Goal: Transaction & Acquisition: Purchase product/service

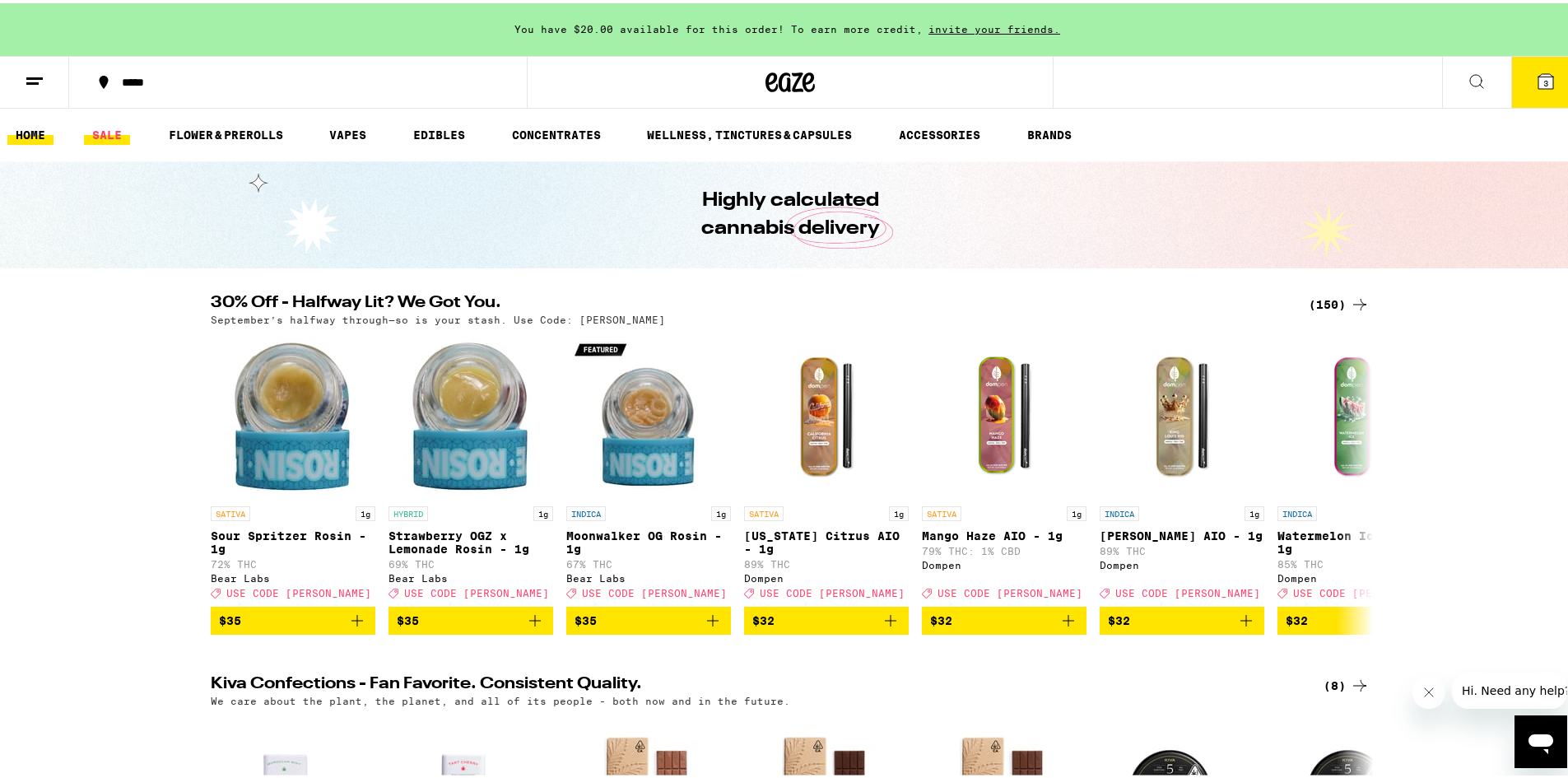
click at [114, 130] on link "SALE" at bounding box center [107, 131] width 46 height 19
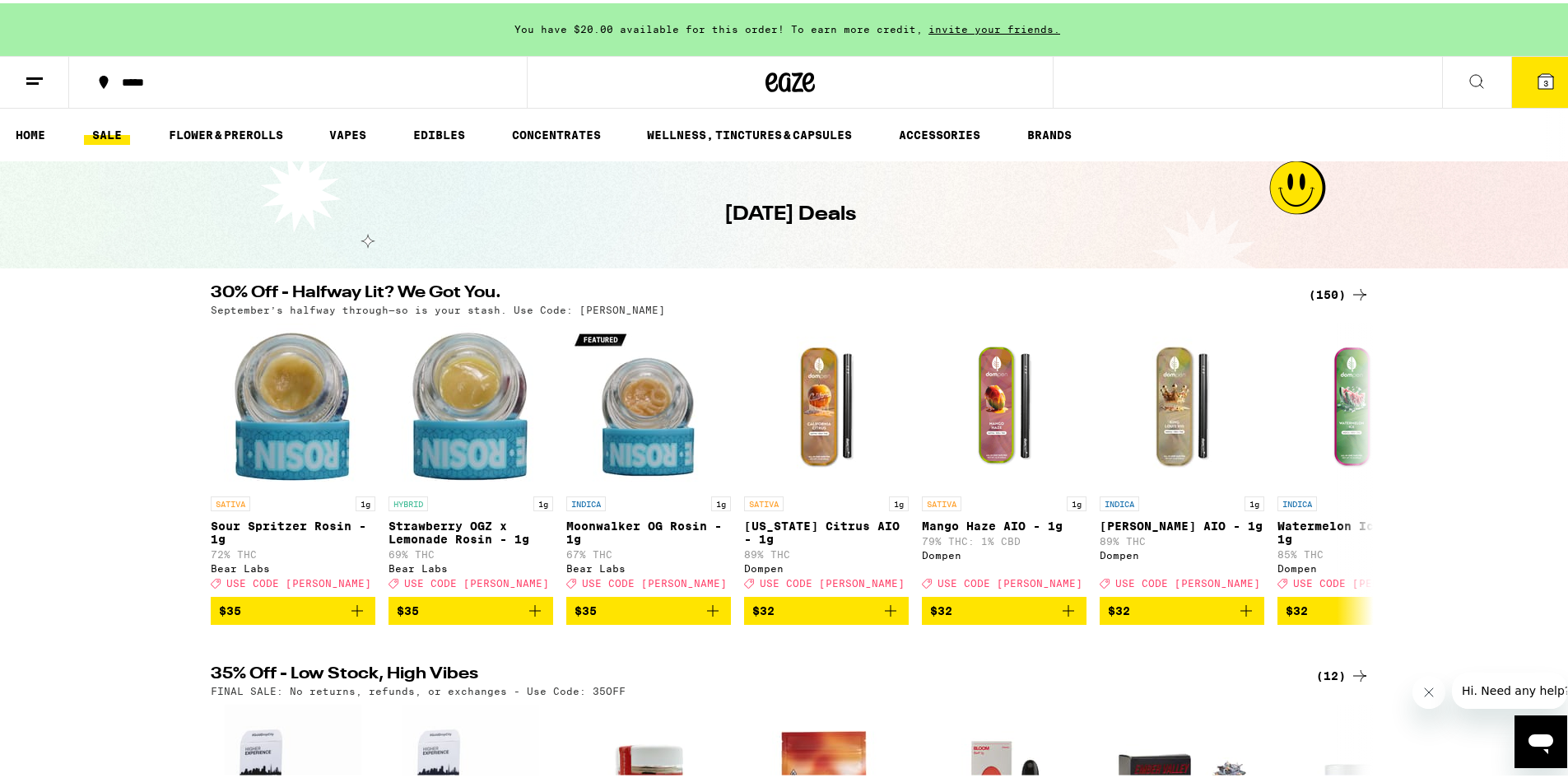
click at [1326, 286] on div "(150)" at bounding box center [1339, 290] width 61 height 19
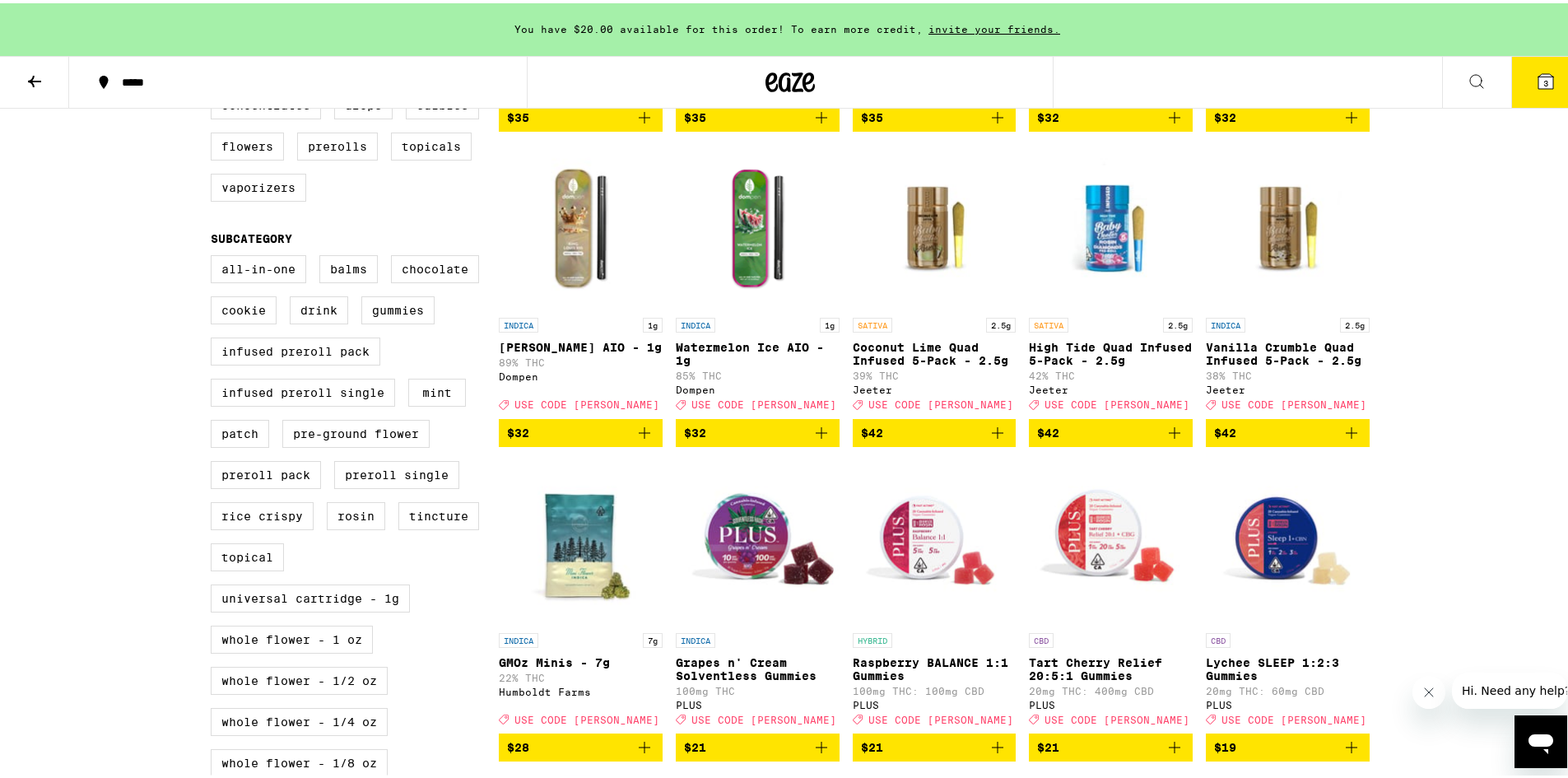
scroll to position [329, 0]
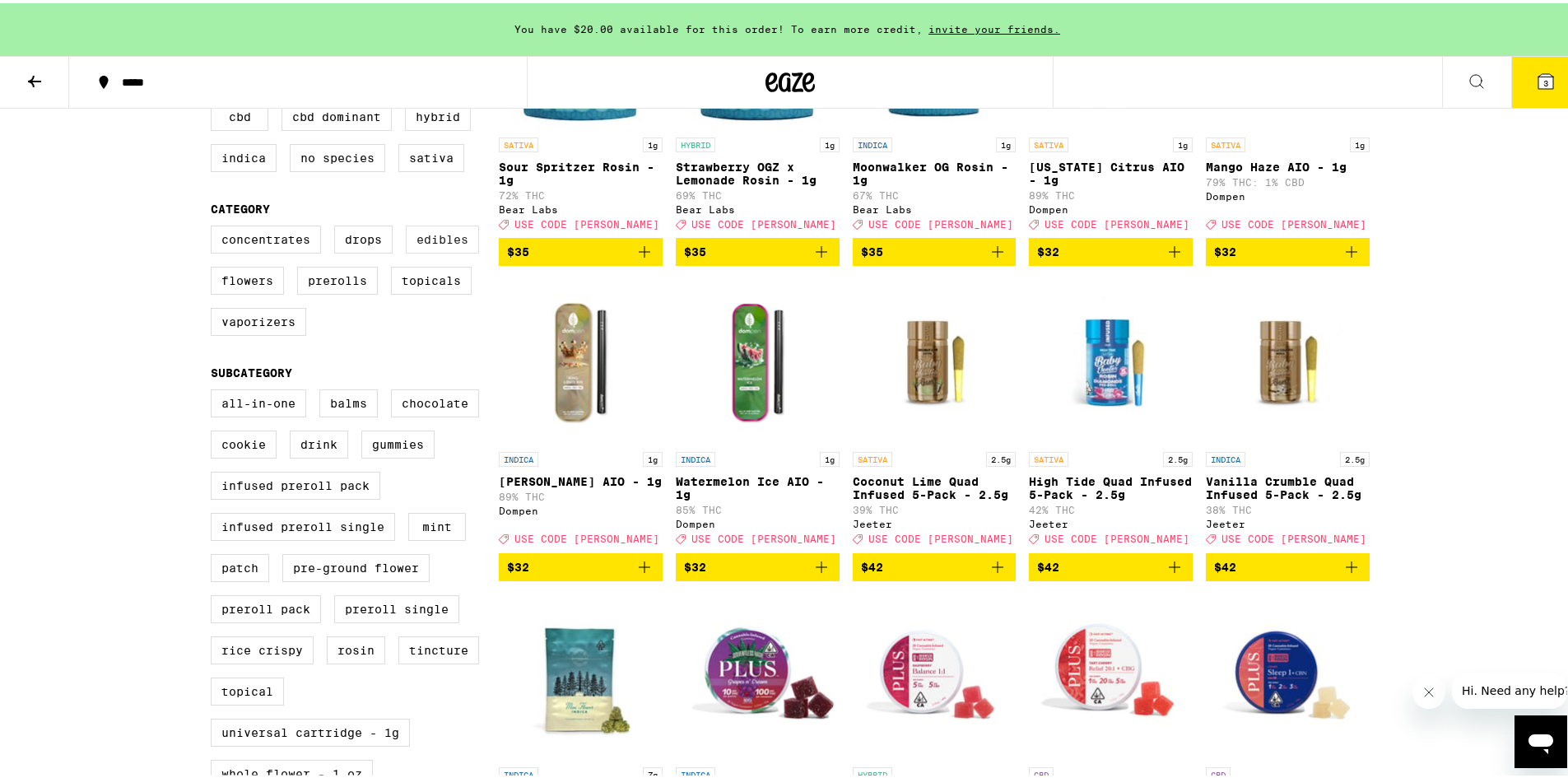
click at [434, 242] on label "Edibles" at bounding box center [442, 236] width 73 height 28
click at [215, 226] on input "Edibles" at bounding box center [214, 225] width 1 height 1
checkbox input "true"
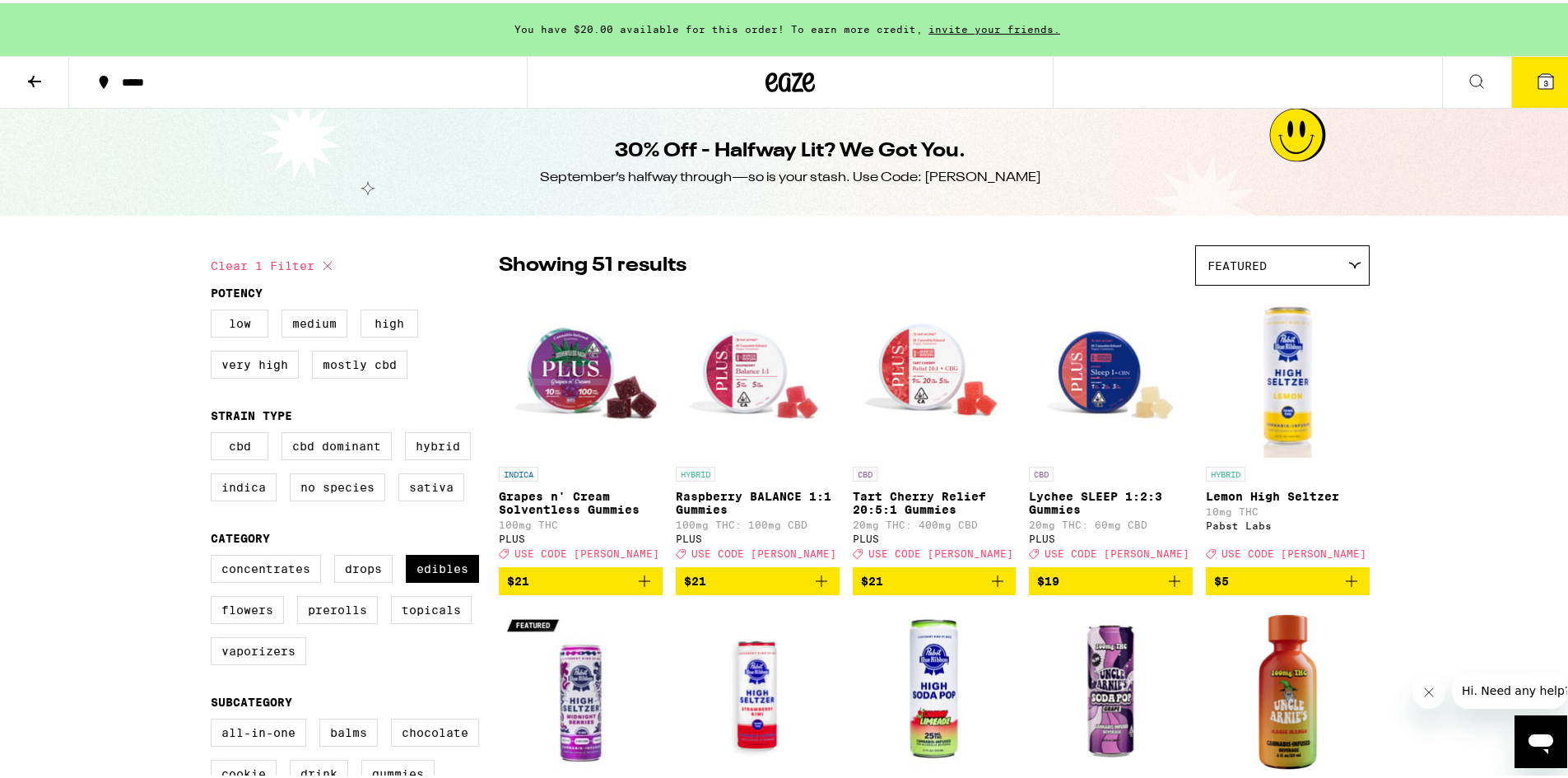
click at [1442, 81] on button at bounding box center [1476, 80] width 69 height 52
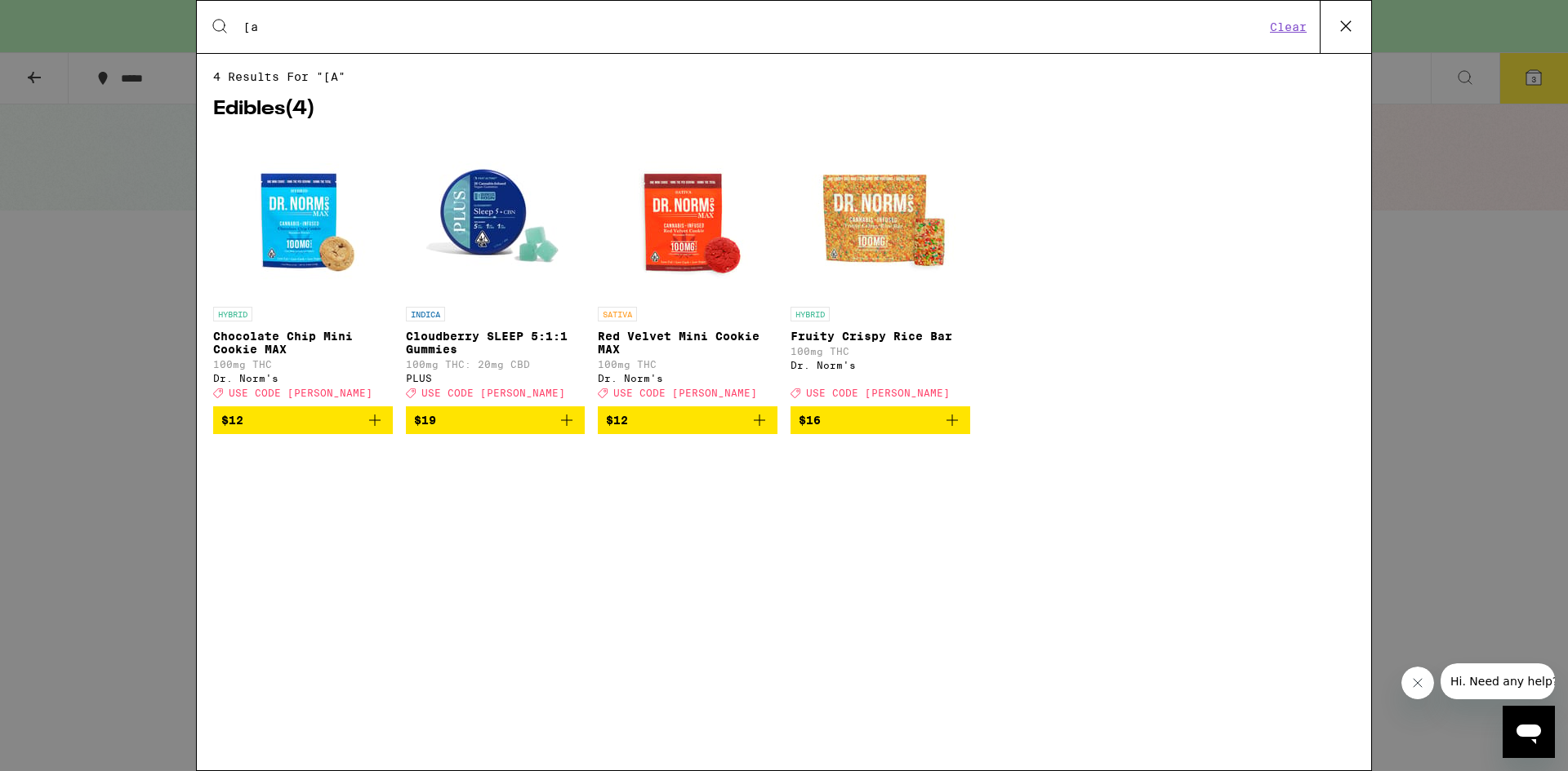
type input "["
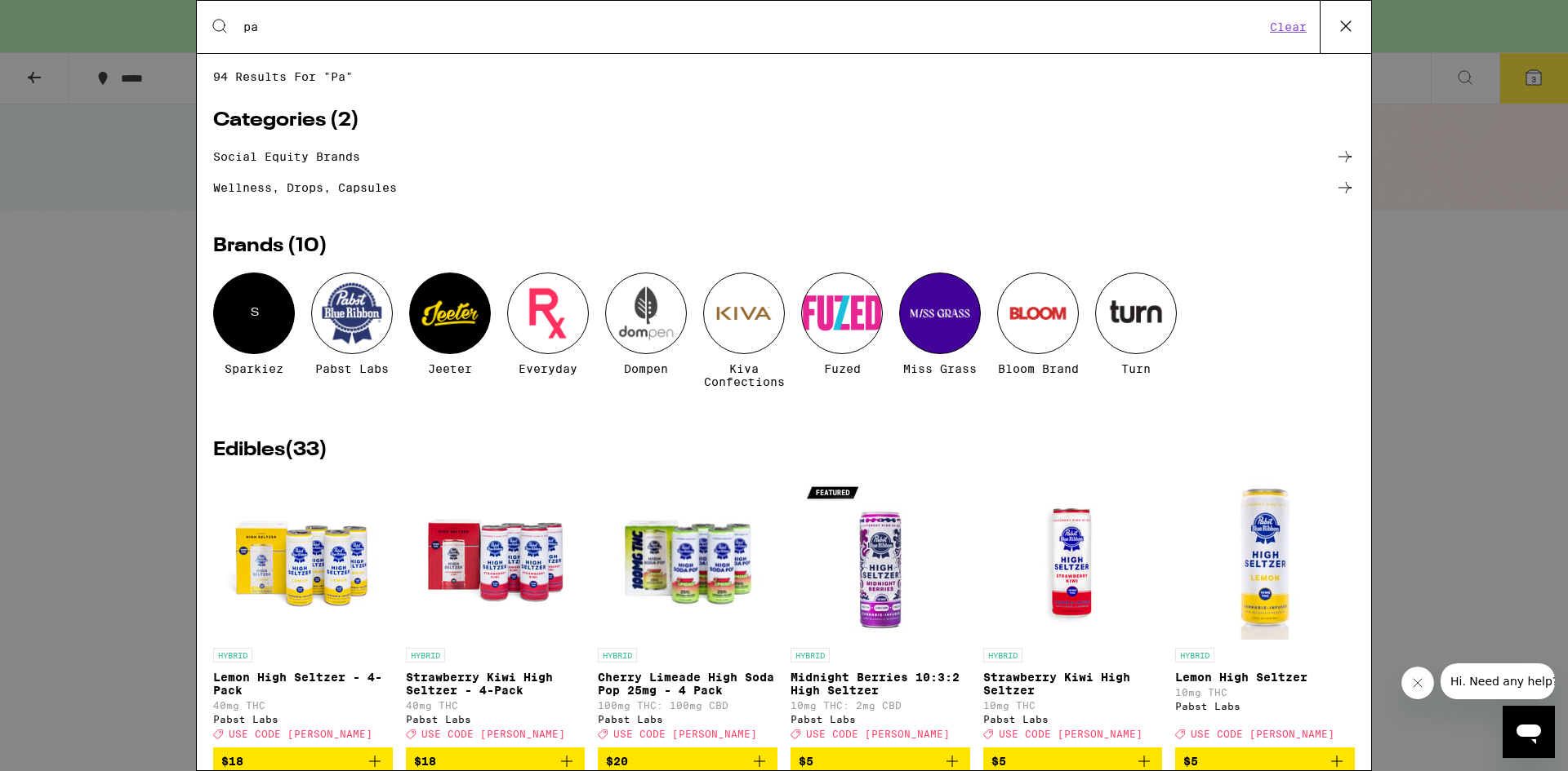
type input "p"
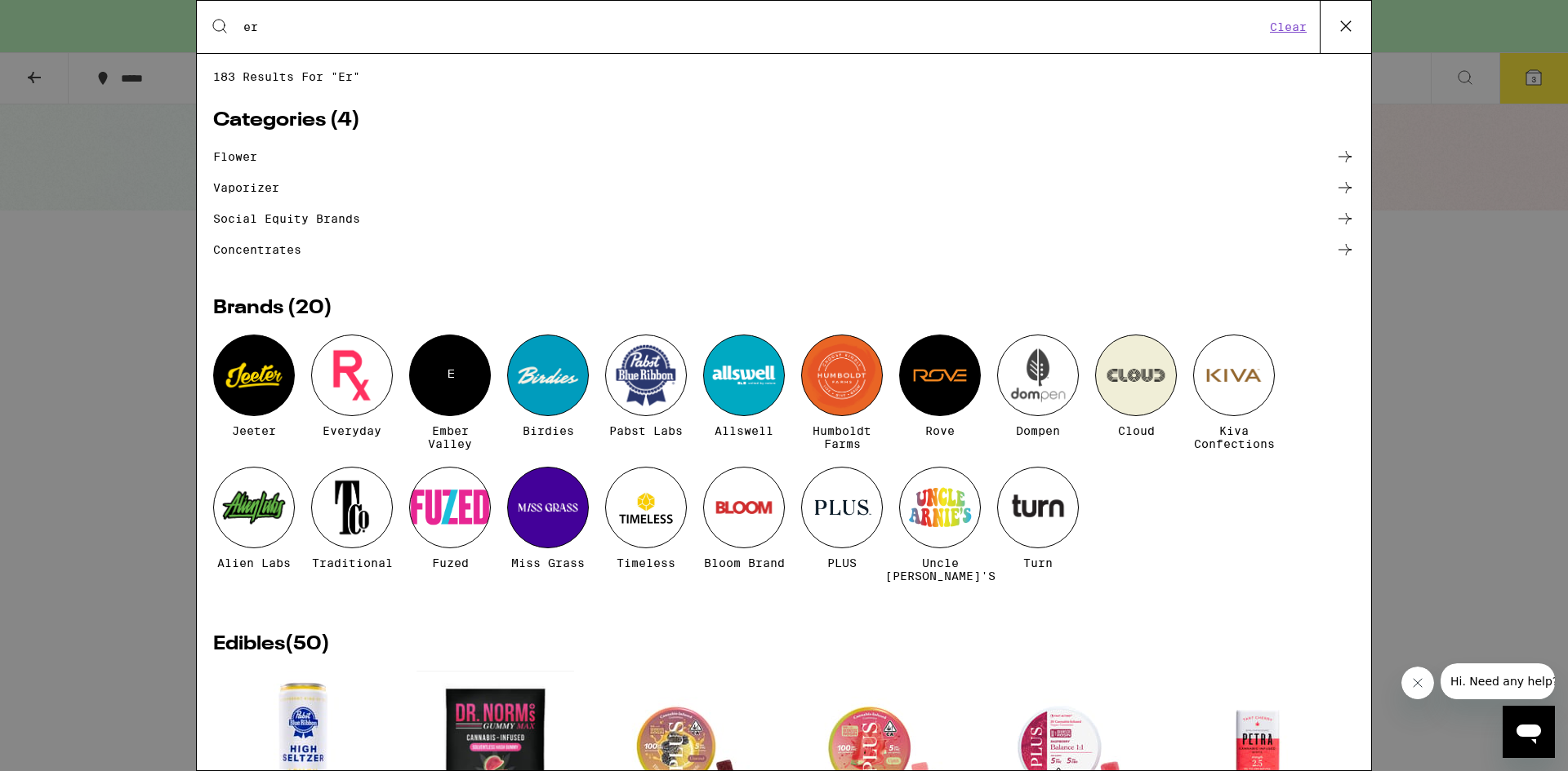
type input "e"
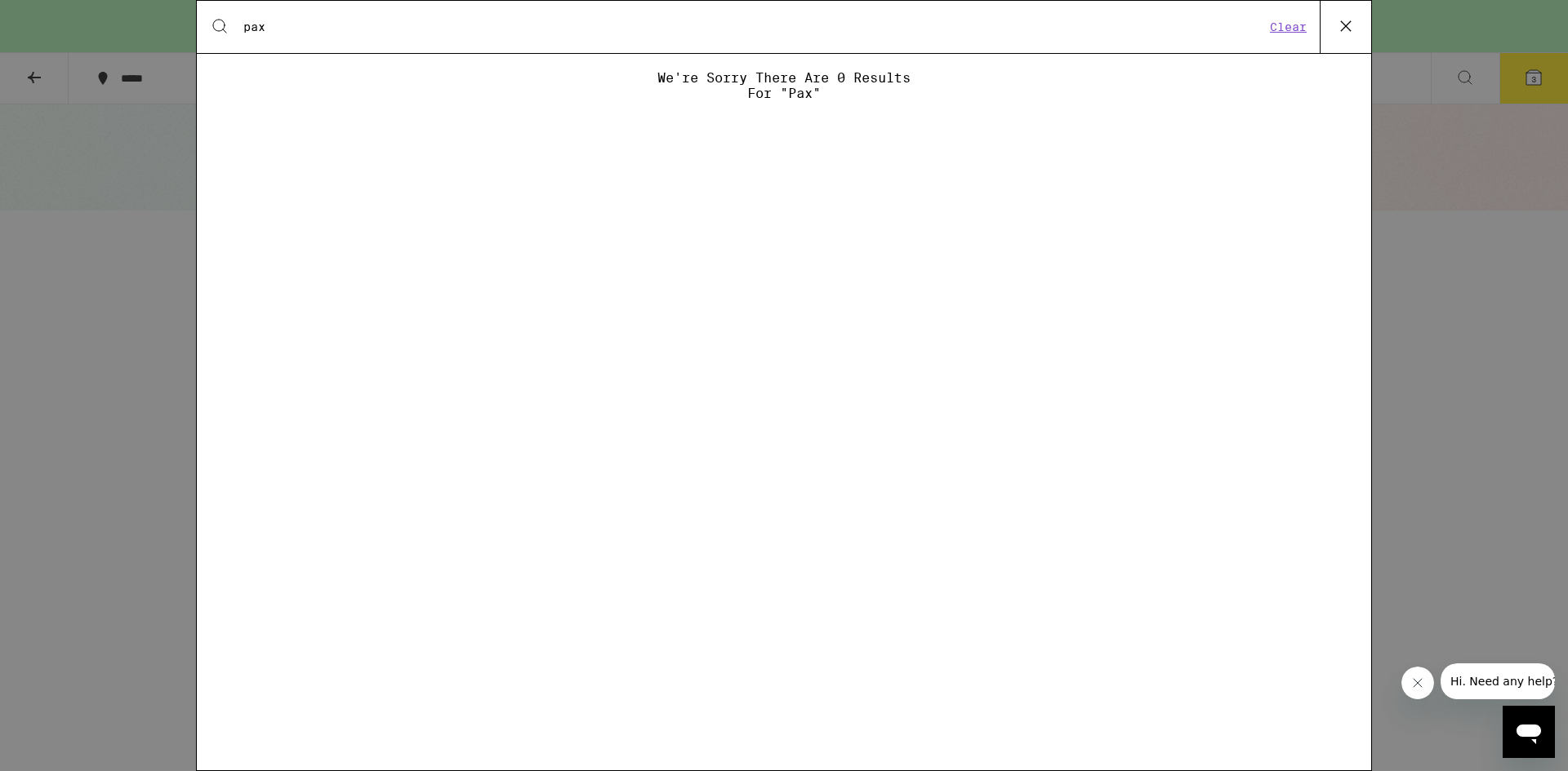
type input "pax"
click at [109, 217] on div "Search for Products pax Clear We're sorry there are 0 results for "pax"" at bounding box center [784, 386] width 1568 height 771
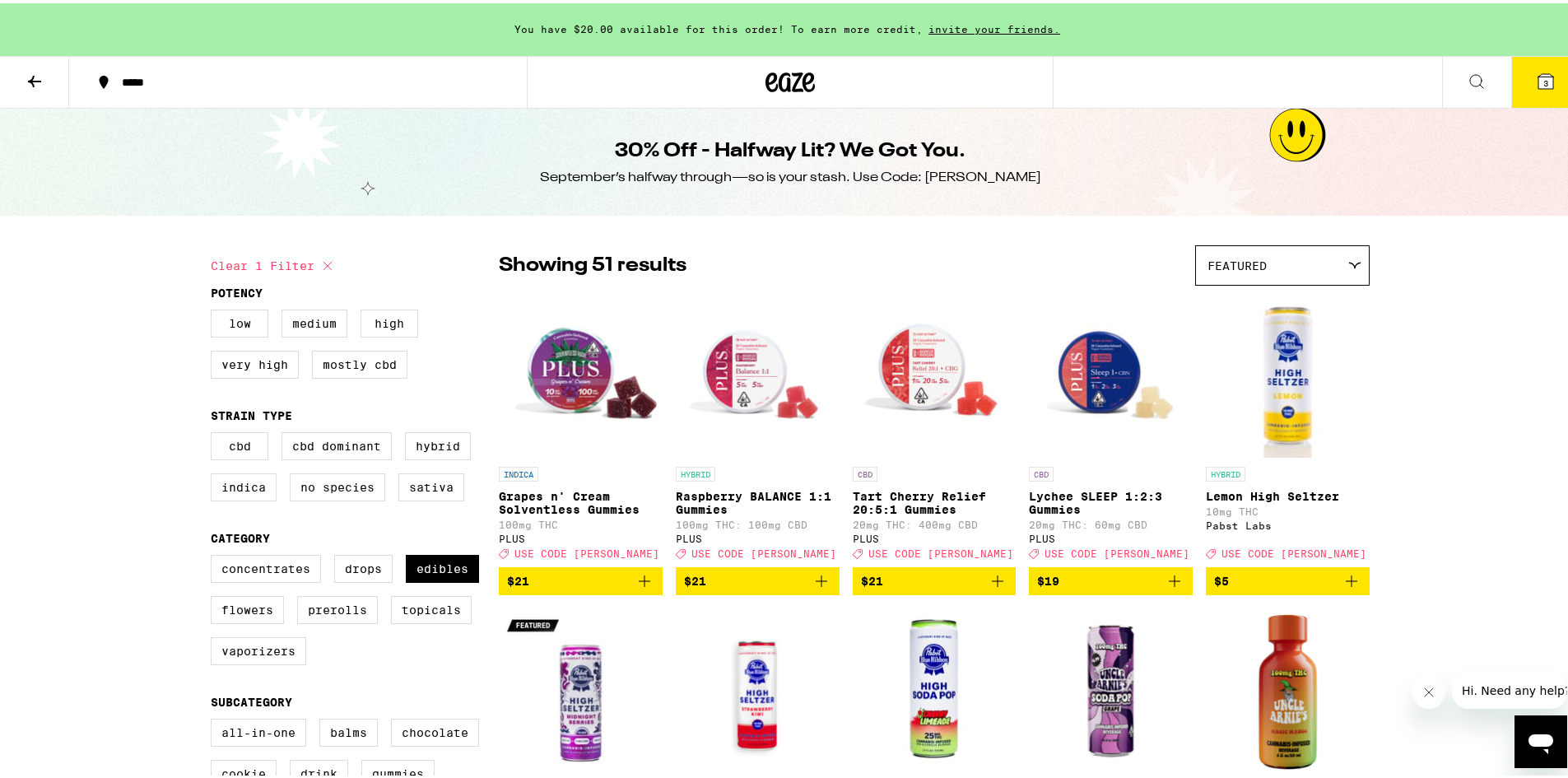
click at [25, 73] on icon at bounding box center [34, 77] width 19 height 19
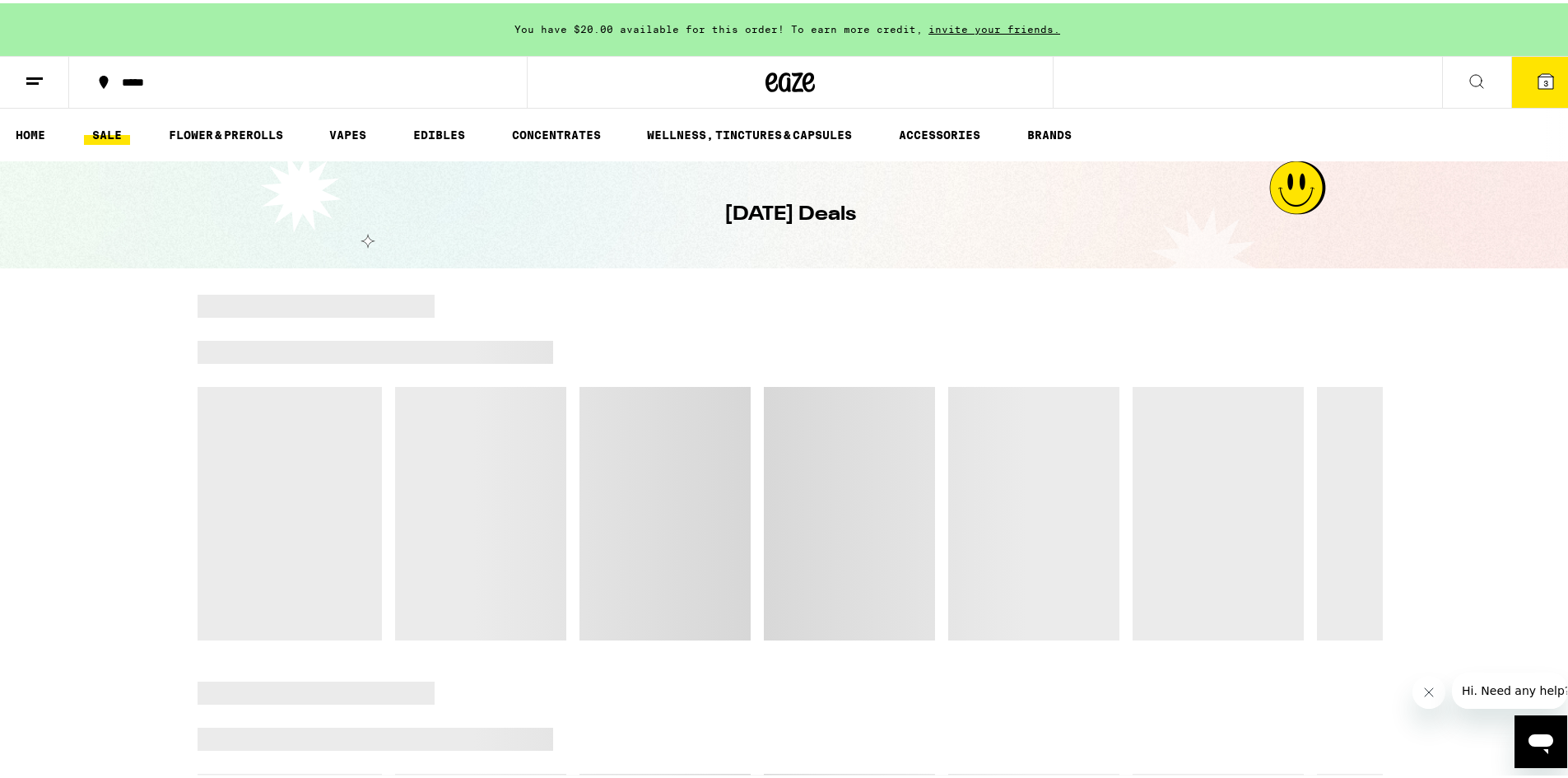
click at [31, 75] on line at bounding box center [35, 75] width 17 height 0
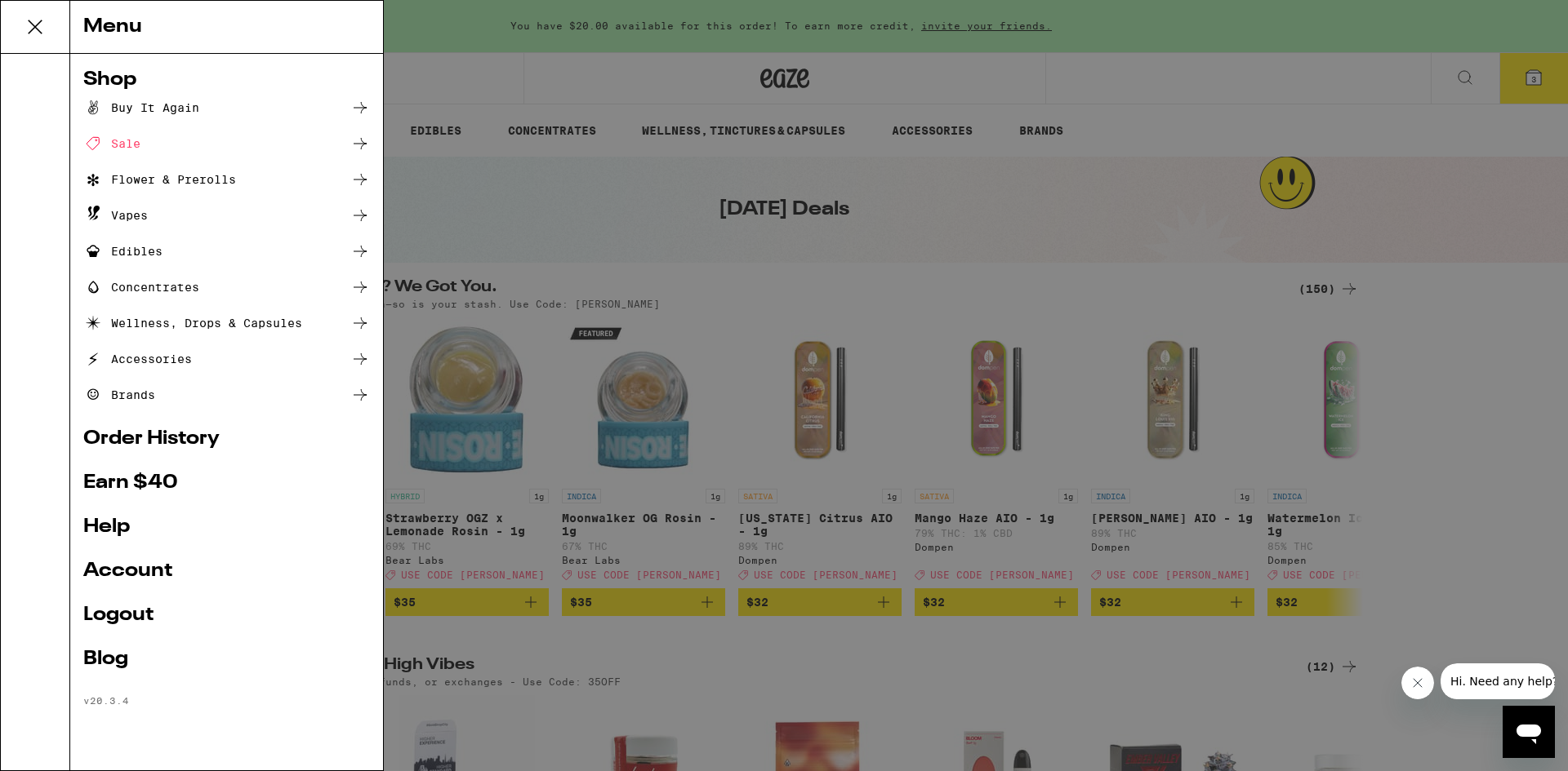
click at [912, 50] on div "Menu Shop Buy It Again Sale Flower & Prerolls Vapes Edibles Concentrates Wellne…" at bounding box center [784, 386] width 1568 height 771
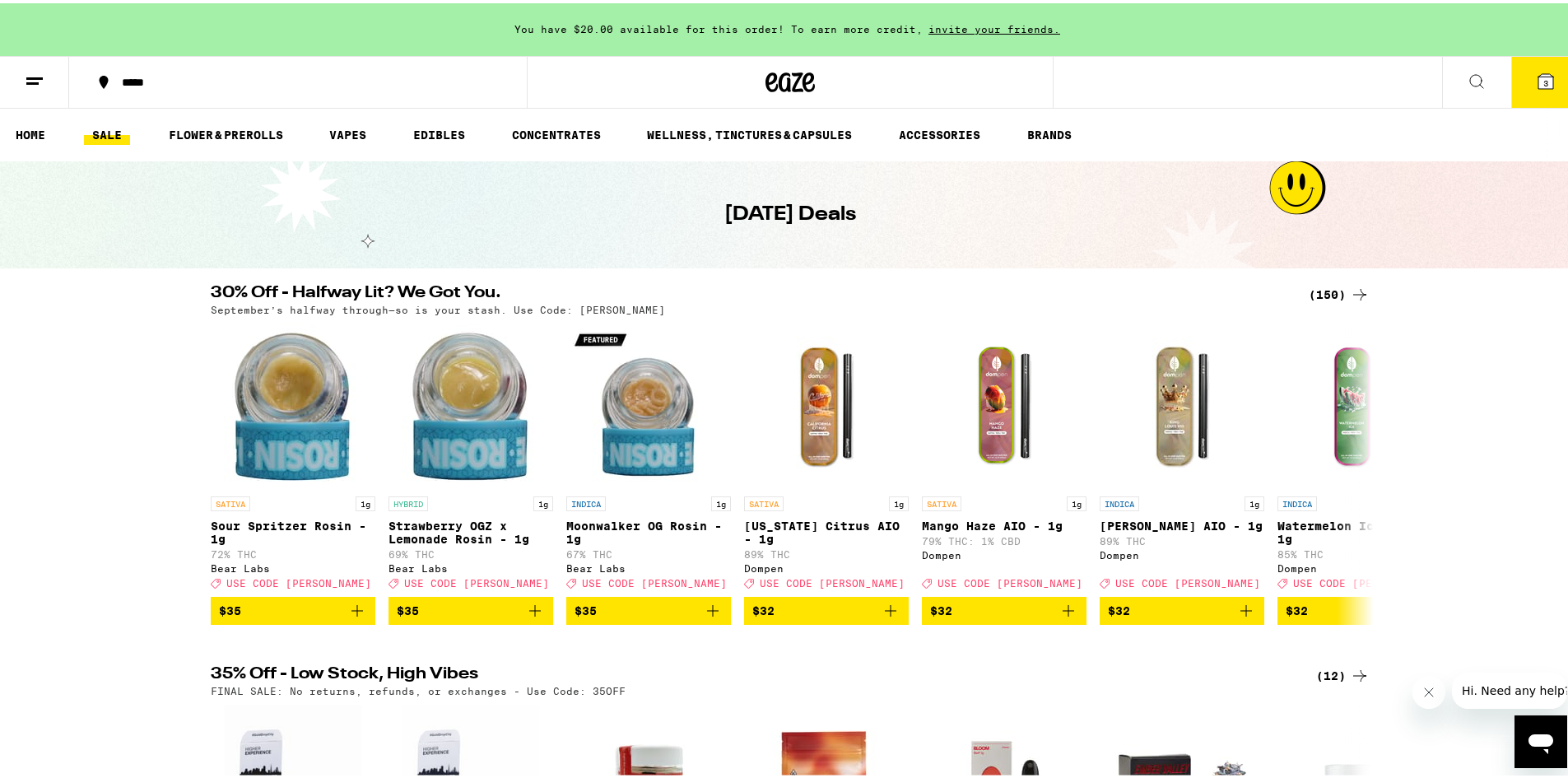
click at [1467, 77] on icon at bounding box center [1476, 77] width 19 height 19
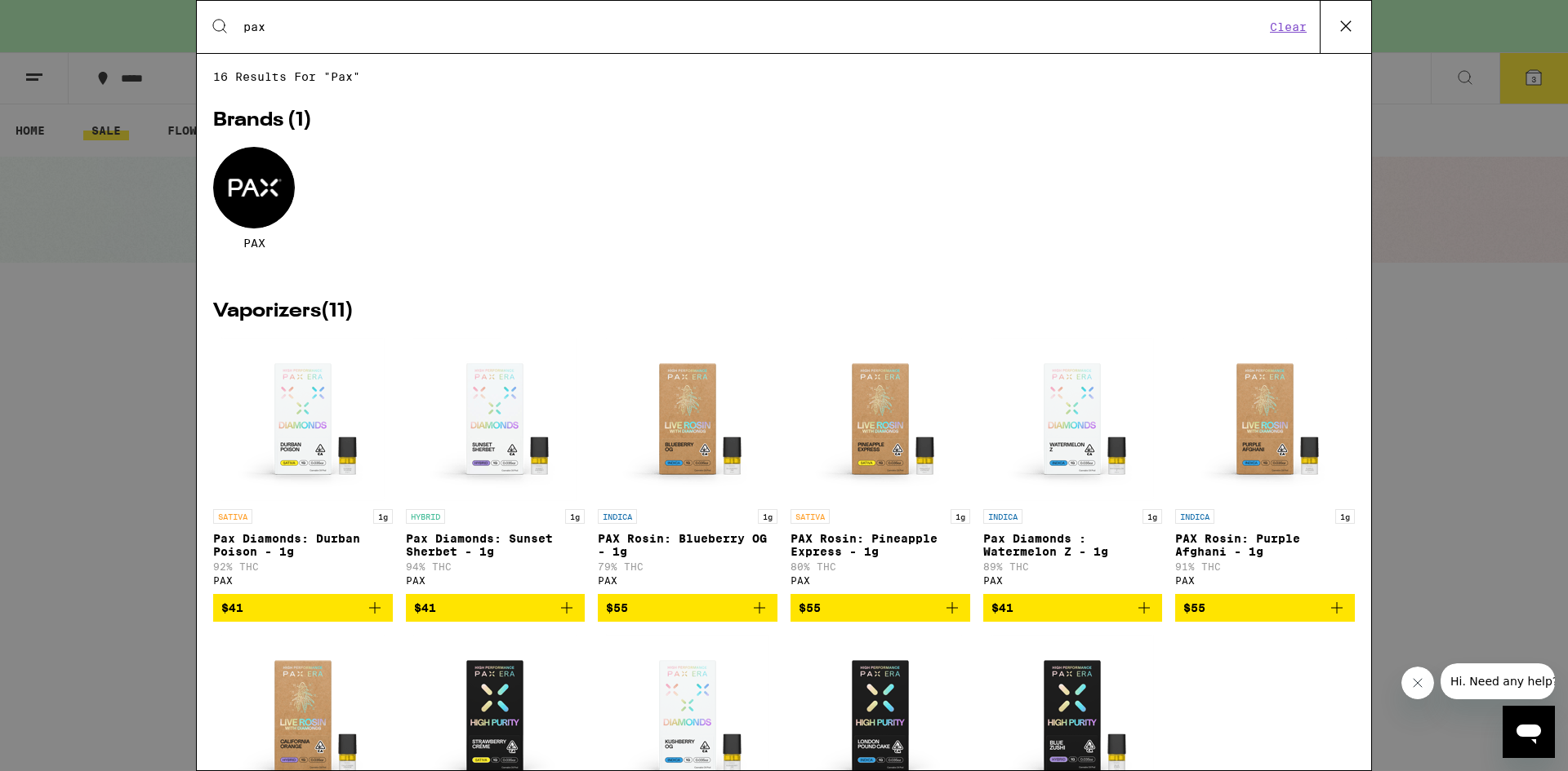
type input "pax"
click at [1505, 374] on div "Search for Products pax Clear 16 results for "pax" Brands ( 1 ) PAX Vaporizers …" at bounding box center [784, 386] width 1568 height 771
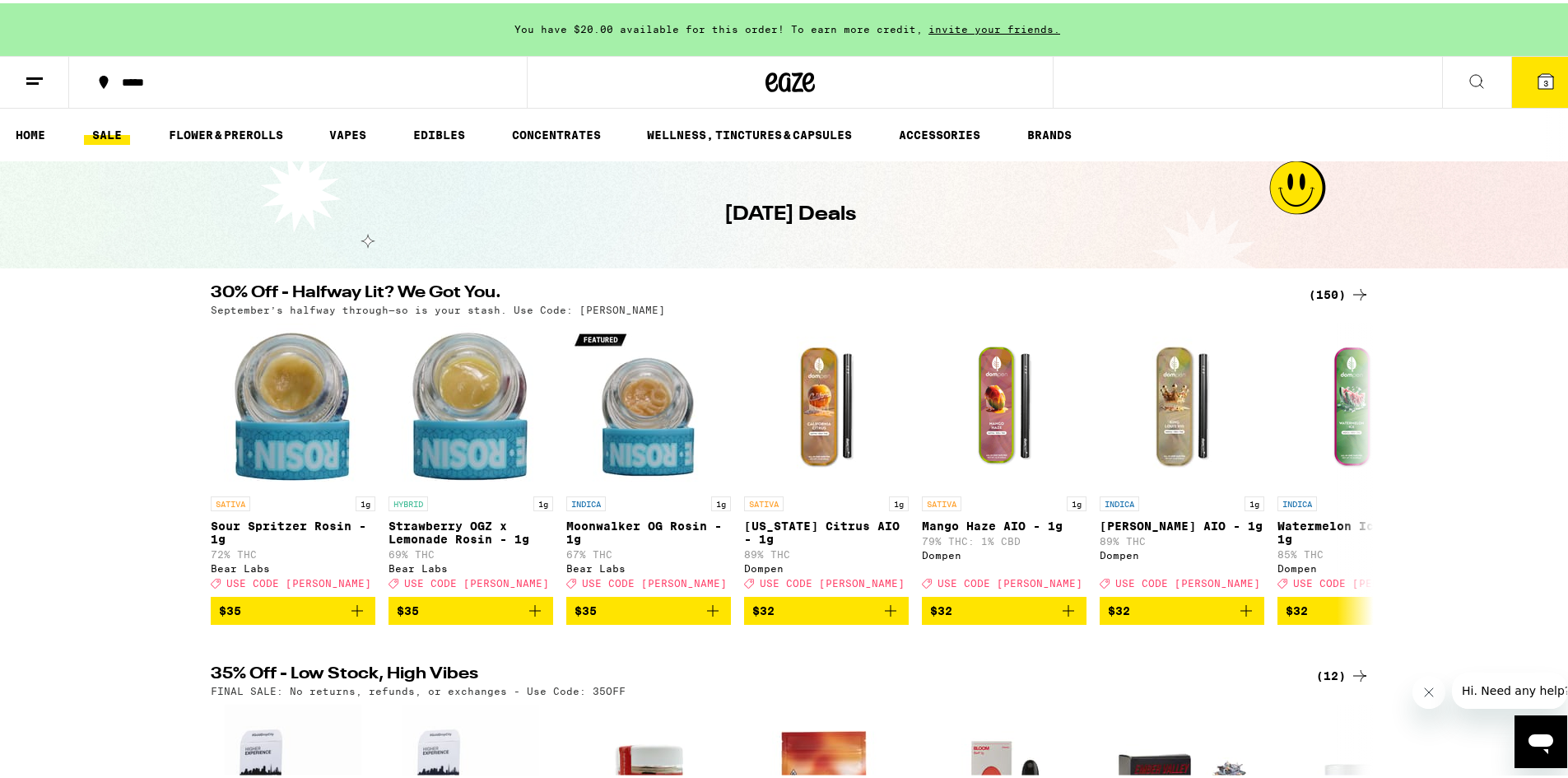
click at [1479, 499] on div "30% Off - Halfway Lit? We Got You. (150) September’s halfway through—so is your…" at bounding box center [790, 451] width 1581 height 340
